Goal: Information Seeking & Learning: Learn about a topic

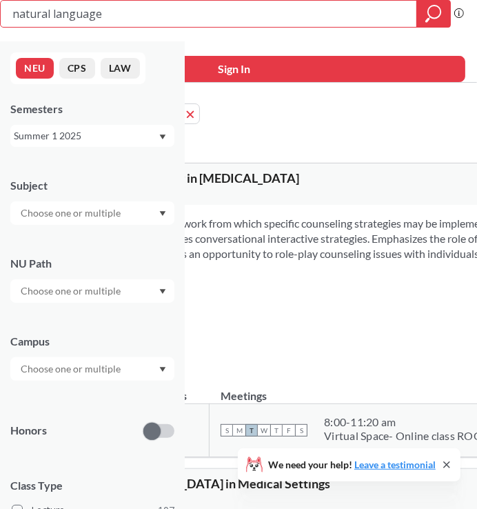
click at [152, 137] on div "Summer 1 2025" at bounding box center [86, 135] width 144 height 15
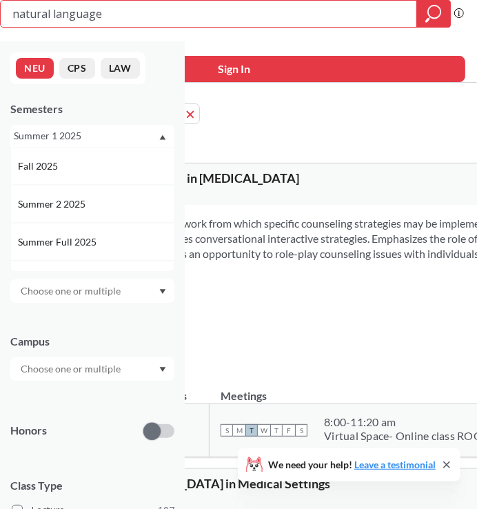
click at [138, 162] on div "Fall 2025" at bounding box center [96, 166] width 156 height 15
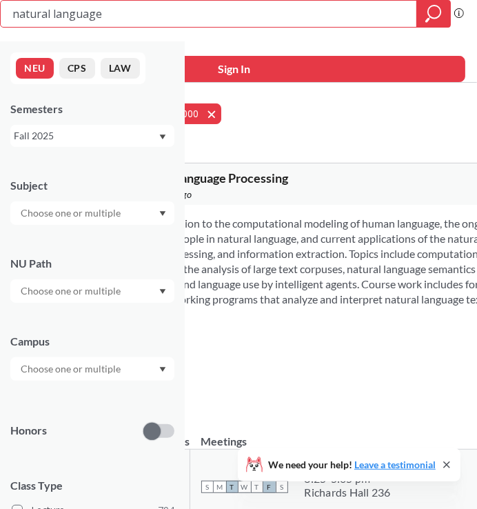
click at [221, 110] on button "Course ID Range: 5000 - 8000 5000 - 8000" at bounding box center [180, 113] width 83 height 21
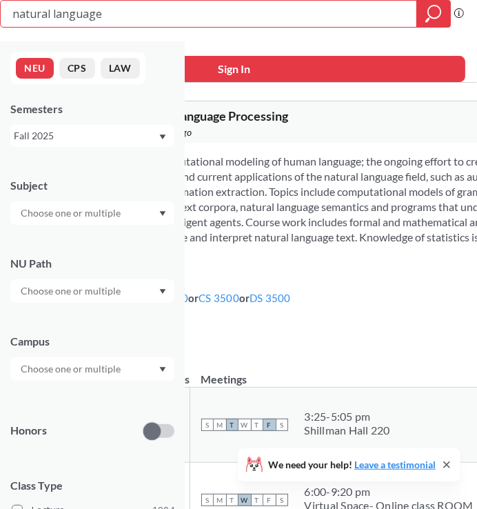
click at [130, 12] on input "natural language" at bounding box center [209, 13] width 396 height 23
type input "seminar in human"
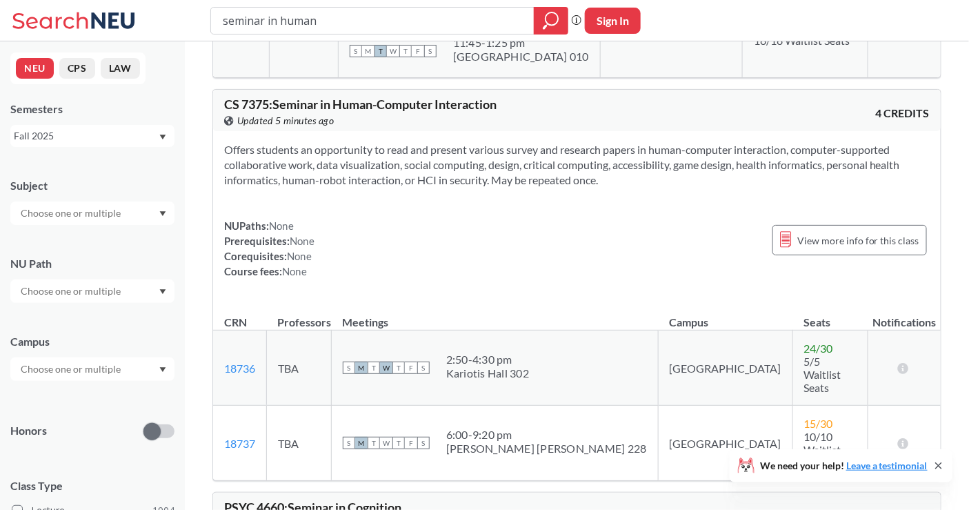
scroll to position [383, 0]
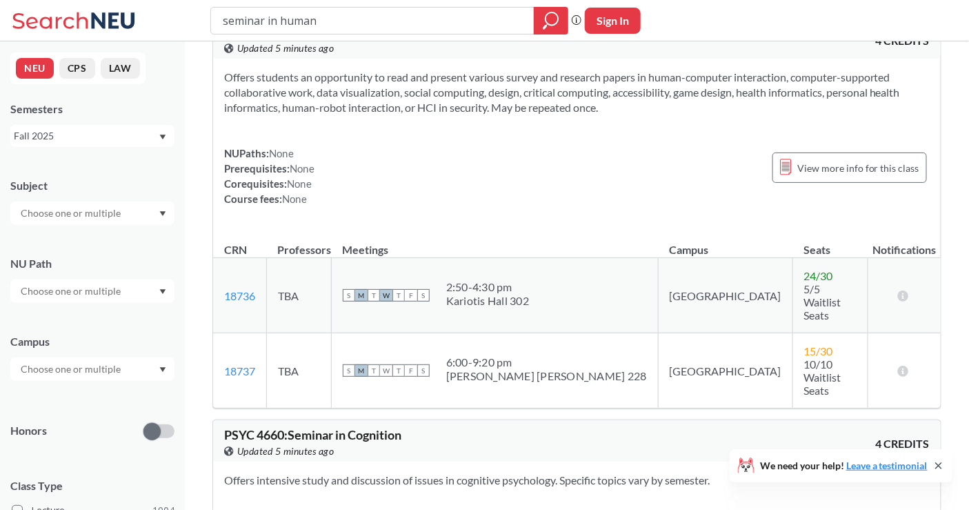
click at [488, 207] on div "Offers students an opportunity to read and present various survey and research …" at bounding box center [577, 144] width 728 height 170
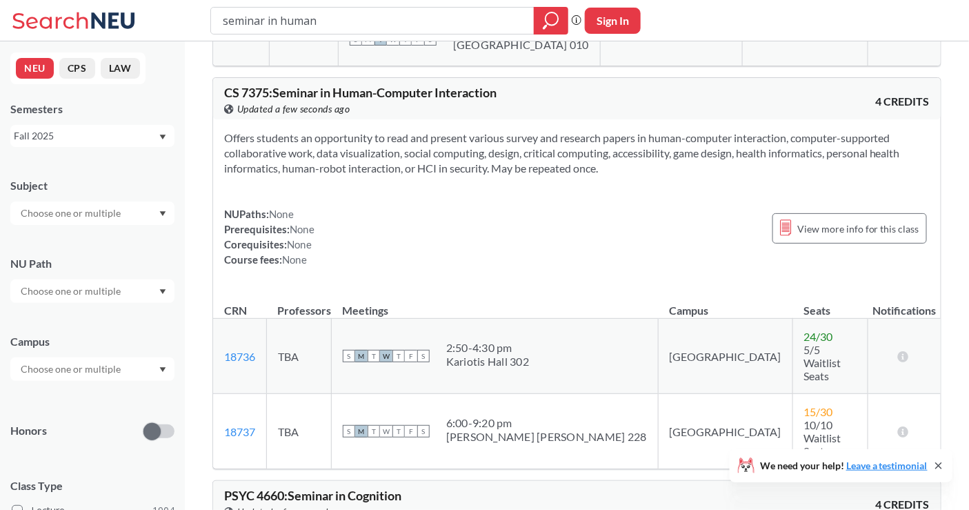
scroll to position [306, 0]
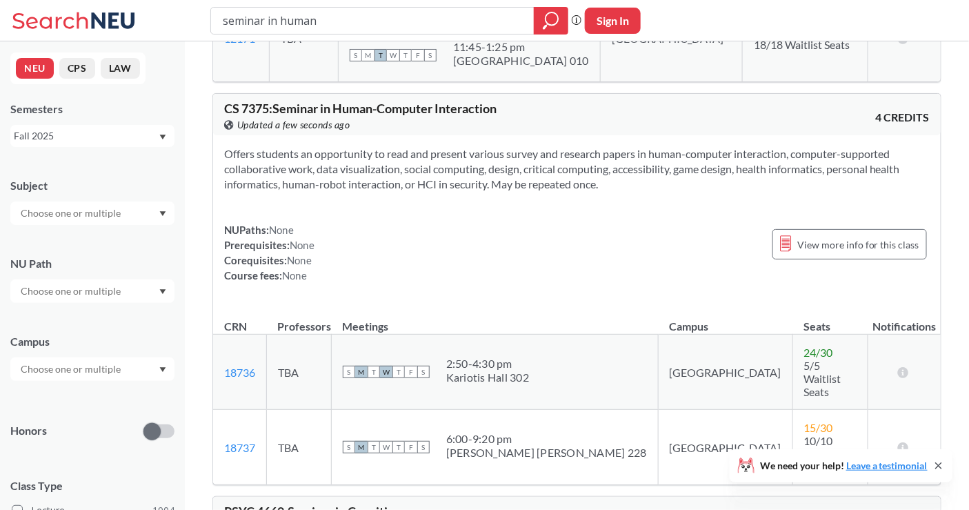
click at [273, 108] on span "CS 7375 : Seminar in Human-Computer Interaction" at bounding box center [360, 108] width 272 height 15
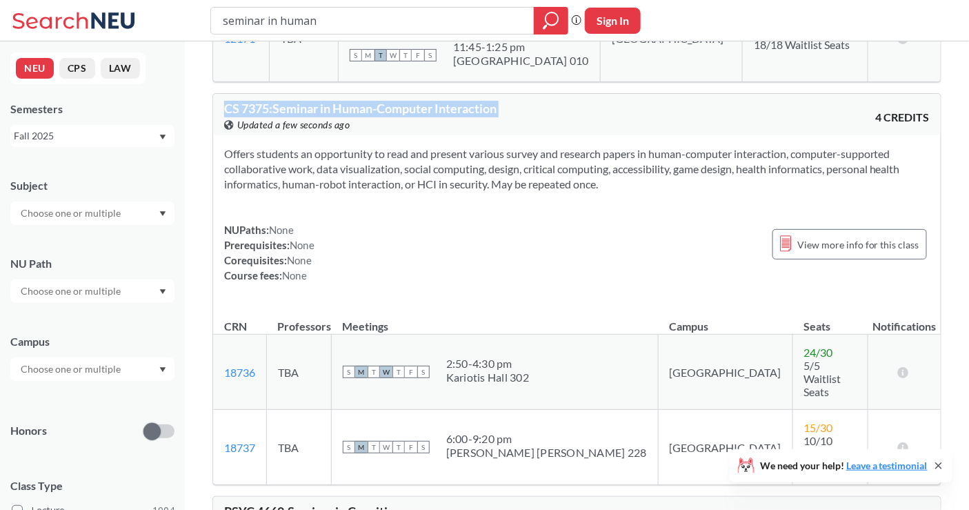
click at [272, 108] on span "CS 7375 : Seminar in Human-Computer Interaction" at bounding box center [360, 108] width 272 height 15
copy div "CS 7375 : Seminar in Human-Computer Interaction View this course on Banner."
click at [364, 109] on span "CS 7375 : Seminar in Human-Computer Interaction" at bounding box center [360, 108] width 272 height 15
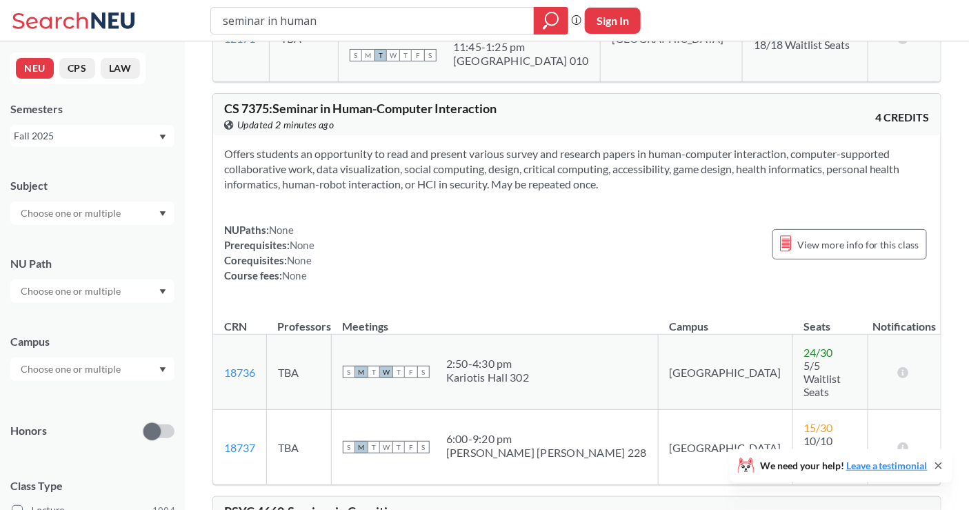
drag, startPoint x: 683, startPoint y: 206, endPoint x: 670, endPoint y: 22, distance: 183.9
click at [488, 206] on div "Offers students an opportunity to read and present various survey and research …" at bounding box center [577, 220] width 728 height 170
click at [401, 19] on input "seminar in human" at bounding box center [372, 20] width 303 height 23
click at [401, 18] on input "seminar in human" at bounding box center [372, 20] width 303 height 23
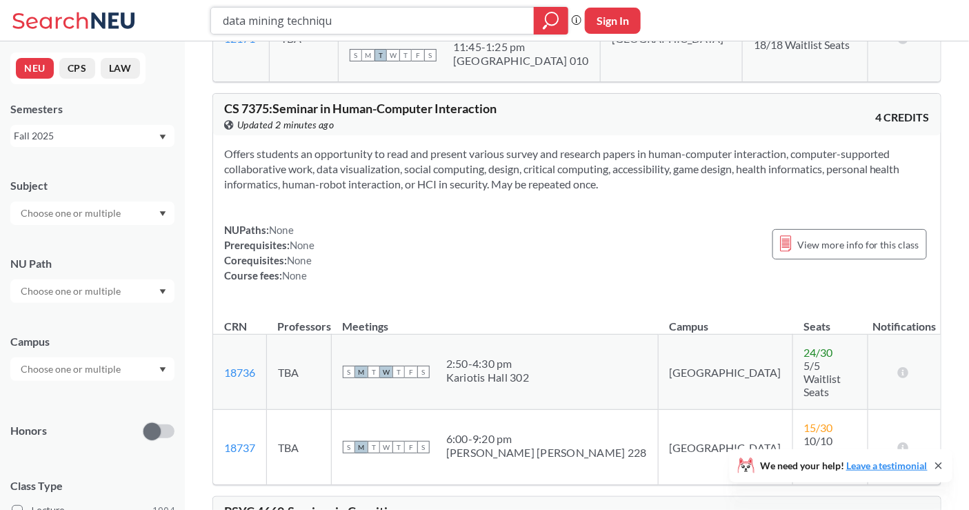
type input "data mining technique"
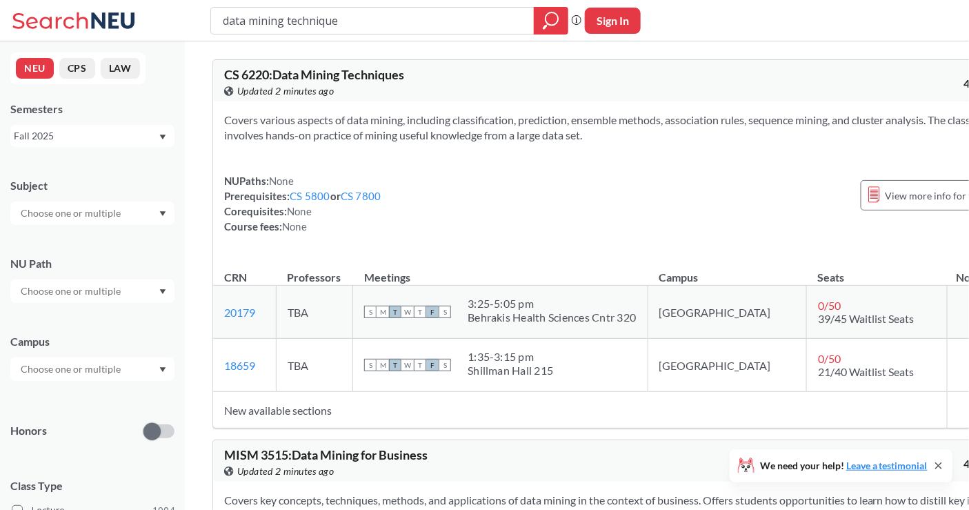
click at [488, 246] on div "Covers various aspects of data mining, including classification, prediction, en…" at bounding box center [621, 178] width 816 height 155
click at [344, 74] on span "CS 6220 : Data Mining Techniques" at bounding box center [314, 74] width 180 height 15
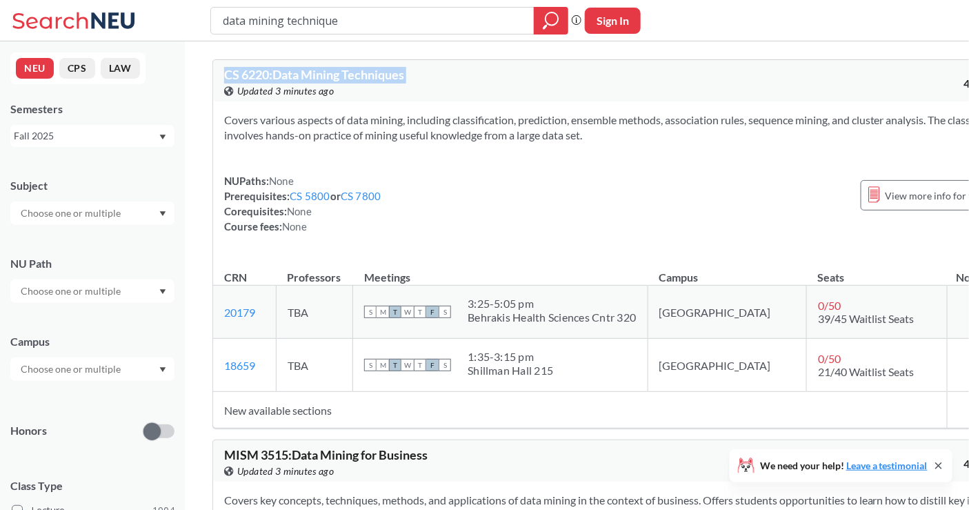
copy div "CS 6220 : Data Mining Techniques View this course on Banner."
click at [344, 74] on span "CS 6220 : Data Mining Techniques" at bounding box center [314, 74] width 180 height 15
click at [488, 373] on div "Shillman Hall 215" at bounding box center [511, 371] width 86 height 14
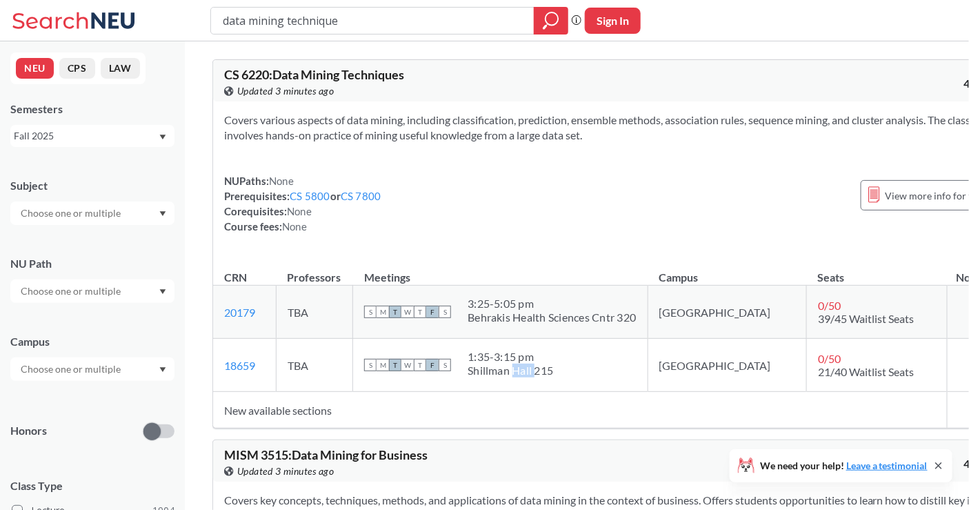
click at [488, 373] on div "Shillman Hall 215" at bounding box center [511, 371] width 86 height 14
copy div "1:35 - 3:15 pm"
click at [488, 369] on div "Shillman Hall 215" at bounding box center [511, 371] width 86 height 14
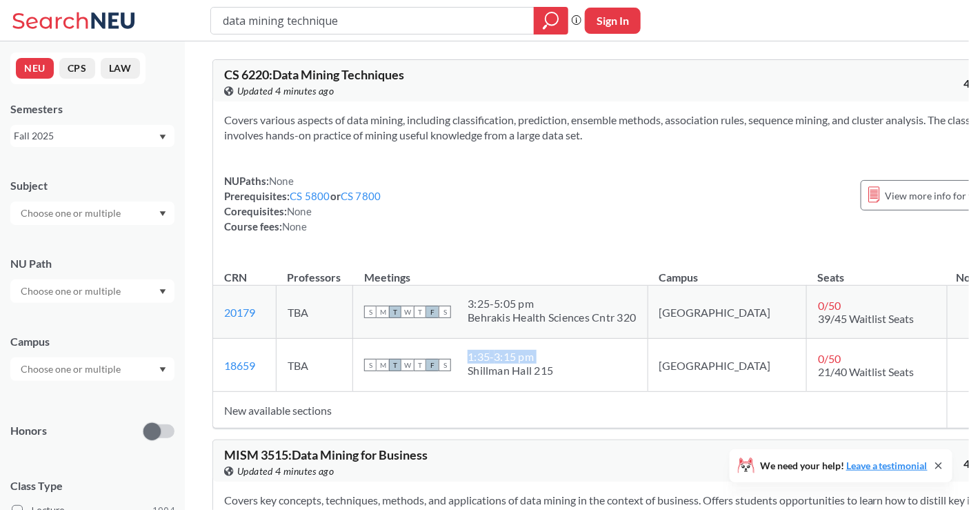
click at [488, 369] on div "Shillman Hall 215" at bounding box center [511, 371] width 86 height 14
click at [488, 375] on div "Shillman Hall 215" at bounding box center [511, 371] width 86 height 14
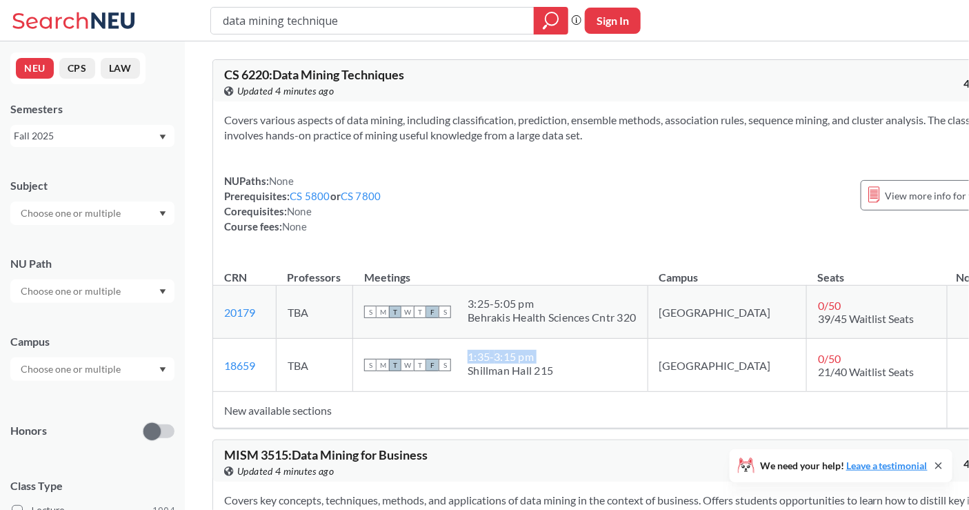
click at [488, 375] on div "Shillman Hall 215" at bounding box center [511, 371] width 86 height 14
click at [488, 369] on div "Shillman Hall 215" at bounding box center [511, 371] width 86 height 14
click at [488, 301] on div "3:25 - 5:05 pm" at bounding box center [552, 304] width 168 height 14
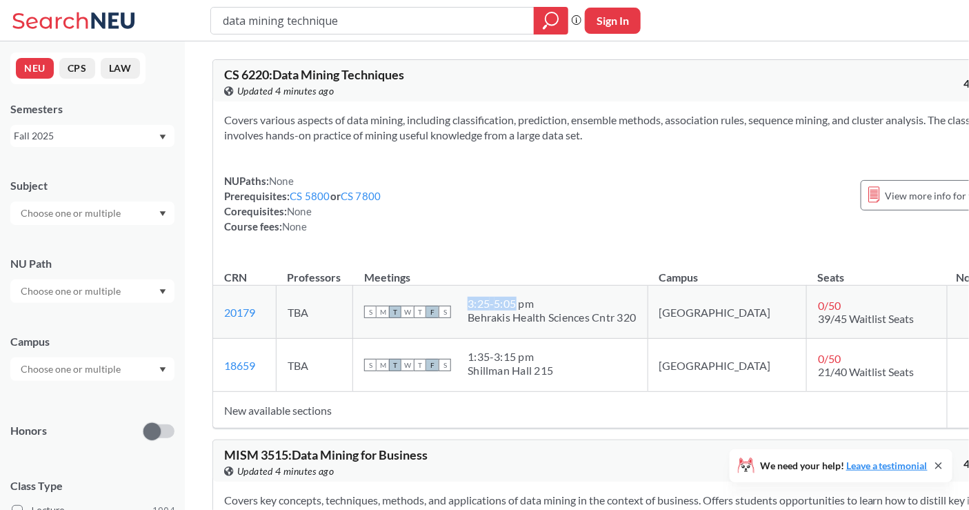
drag, startPoint x: 470, startPoint y: 303, endPoint x: 517, endPoint y: 304, distance: 47.6
click at [488, 304] on div "S M T W T F S 3:25 - 5:05 pm Behrakis Health Sciences Cntr 320" at bounding box center [500, 312] width 272 height 30
click at [488, 316] on div "Behrakis Health Sciences Cntr 320" at bounding box center [552, 317] width 168 height 14
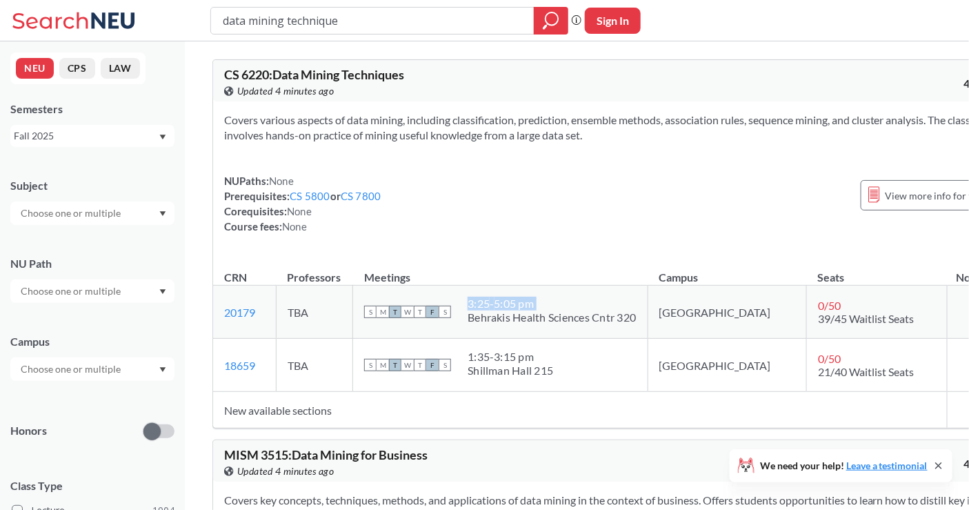
copy div "3:25 - 5:05 pm"
